Goal: Task Accomplishment & Management: Manage account settings

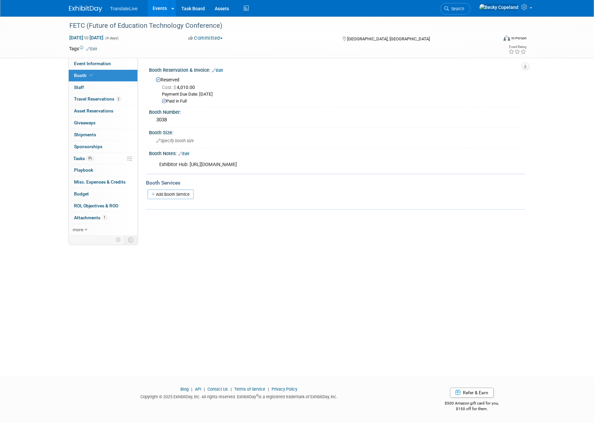
click at [159, 7] on link "Events" at bounding box center [160, 8] width 24 height 17
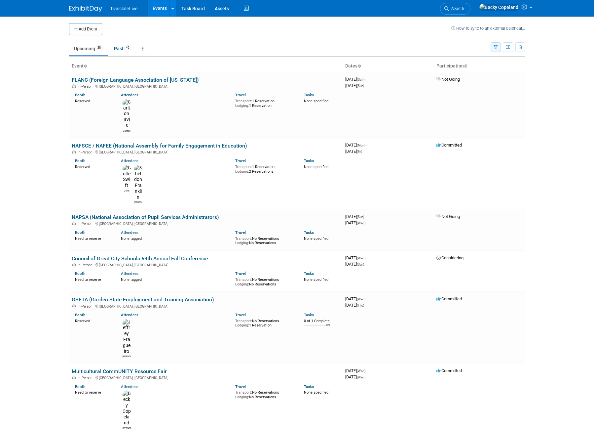
click at [496, 46] on icon "button" at bounding box center [496, 47] width 4 height 4
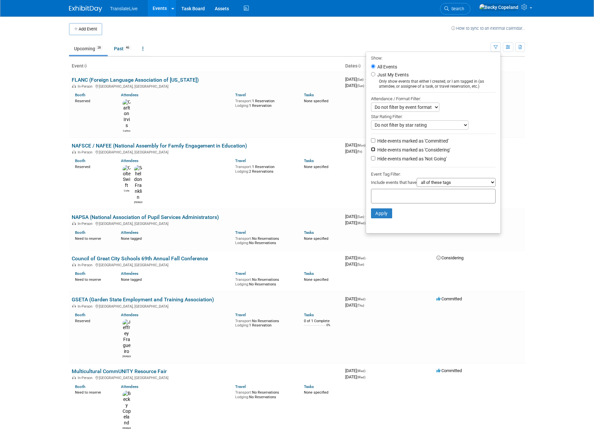
click at [371, 149] on input "Hide events marked as 'Considering'" at bounding box center [373, 149] width 4 height 4
checkbox input "true"
click at [370, 161] on li "Hide events marked as 'Not Going'" at bounding box center [433, 159] width 135 height 9
click at [371, 158] on input "Hide events marked as 'Not Going'" at bounding box center [373, 158] width 4 height 4
checkbox input "true"
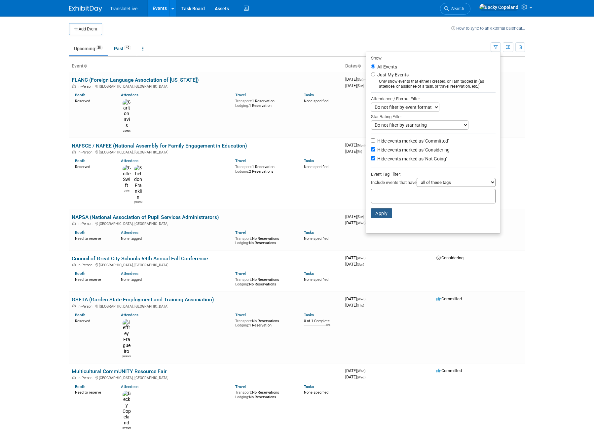
click at [375, 215] on button "Apply" at bounding box center [381, 213] width 21 height 10
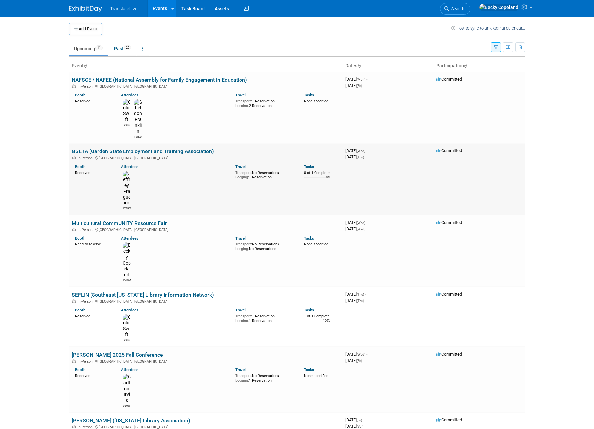
click at [135, 148] on link "GSETA (Garden State Employment and Training Association)" at bounding box center [143, 151] width 142 height 6
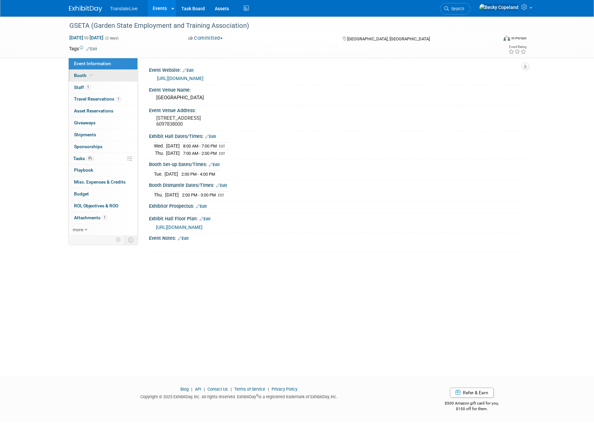
click at [80, 75] on span "Booth" at bounding box center [84, 75] width 20 height 5
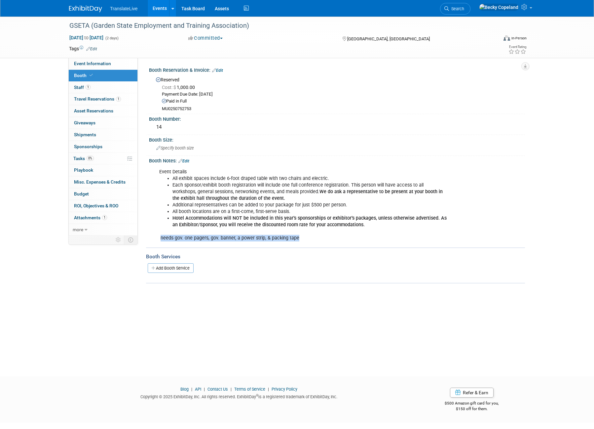
drag, startPoint x: 302, startPoint y: 238, endPoint x: 160, endPoint y: 241, distance: 141.5
click at [160, 241] on div "Event Details All exhibit spaces include 6-foot draped table with two chairs an…" at bounding box center [304, 205] width 298 height 80
copy div "needs gov. one pagers, gov. banner, a power strip, & packing tape"
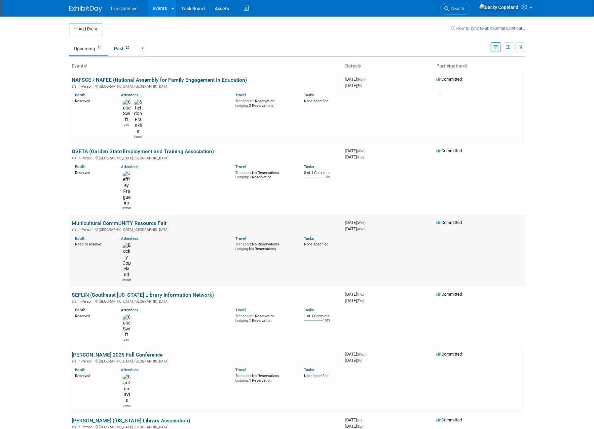
scroll to position [10, 0]
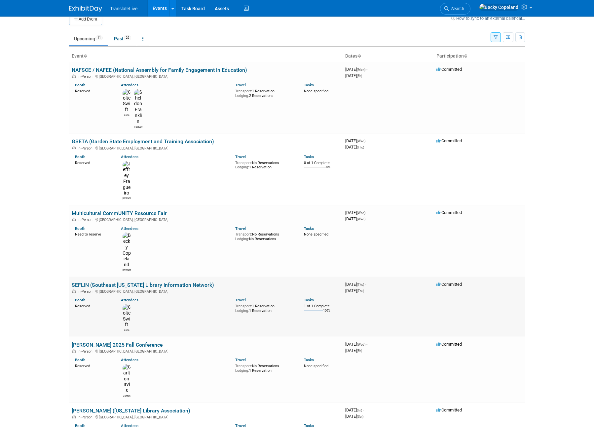
click at [143, 282] on link "SEFLIN (Southeast [US_STATE] Library Information Network)" at bounding box center [143, 285] width 142 height 6
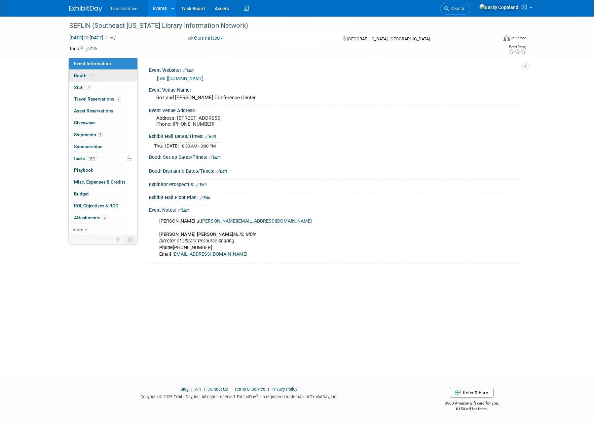
click at [81, 74] on span "Booth" at bounding box center [84, 75] width 20 height 5
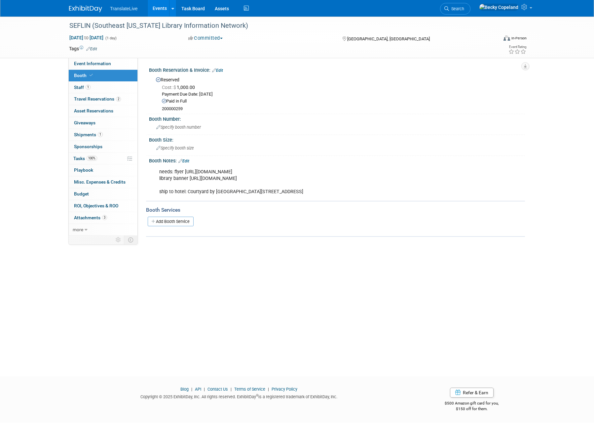
drag, startPoint x: 383, startPoint y: 171, endPoint x: 184, endPoint y: 172, distance: 198.3
click at [184, 172] on div "needs: flyer [URL][DOMAIN_NAME] library banner [URL][DOMAIN_NAME] ship to hotel…" at bounding box center [304, 181] width 298 height 33
copy div "[URL][DOMAIN_NAME]"
click at [367, 198] on div "needs: flyer [URL][DOMAIN_NAME] library banner [URL][DOMAIN_NAME] ship to hotel…" at bounding box center [337, 181] width 376 height 35
click at [352, 191] on div "needs: flyer [URL][DOMAIN_NAME] library banner [URL][DOMAIN_NAME] ship to hotel…" at bounding box center [304, 181] width 298 height 33
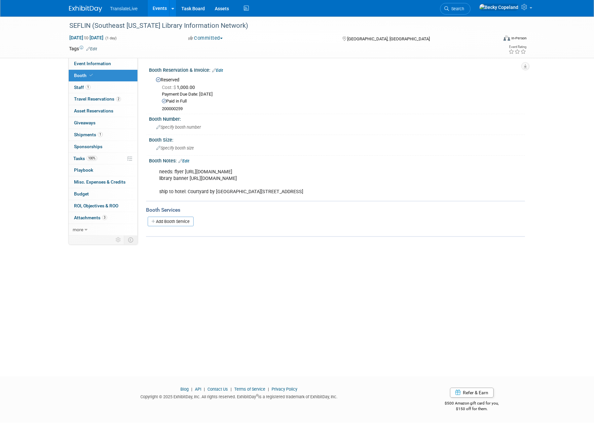
drag, startPoint x: 348, startPoint y: 190, endPoint x: 189, endPoint y: 190, distance: 158.6
click at [189, 190] on div "needs: flyer [URL][DOMAIN_NAME] library banner [URL][DOMAIN_NAME] ship to hotel…" at bounding box center [304, 181] width 298 height 33
copy div "ourtyard by [GEOGRAPHIC_DATA] [STREET_ADDRESS]"
